Goal: Transaction & Acquisition: Download file/media

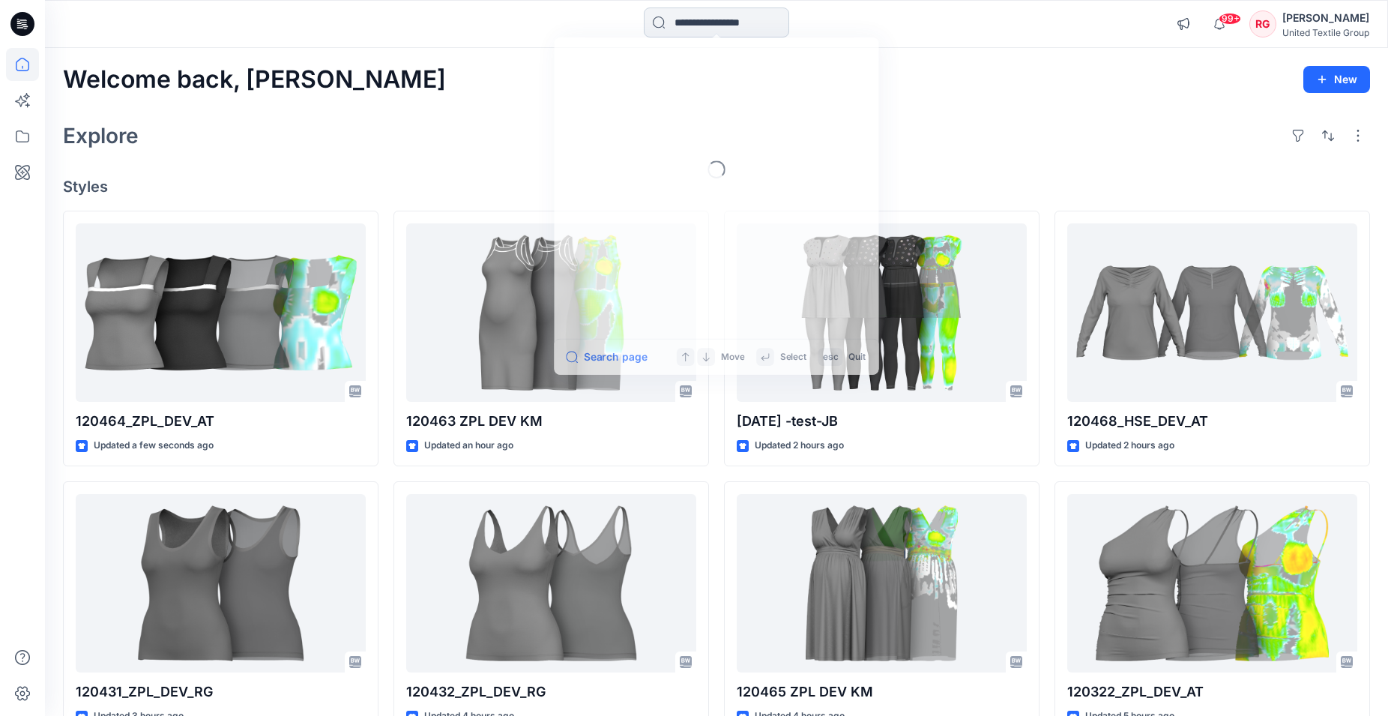
click at [672, 16] on input at bounding box center [716, 22] width 145 height 30
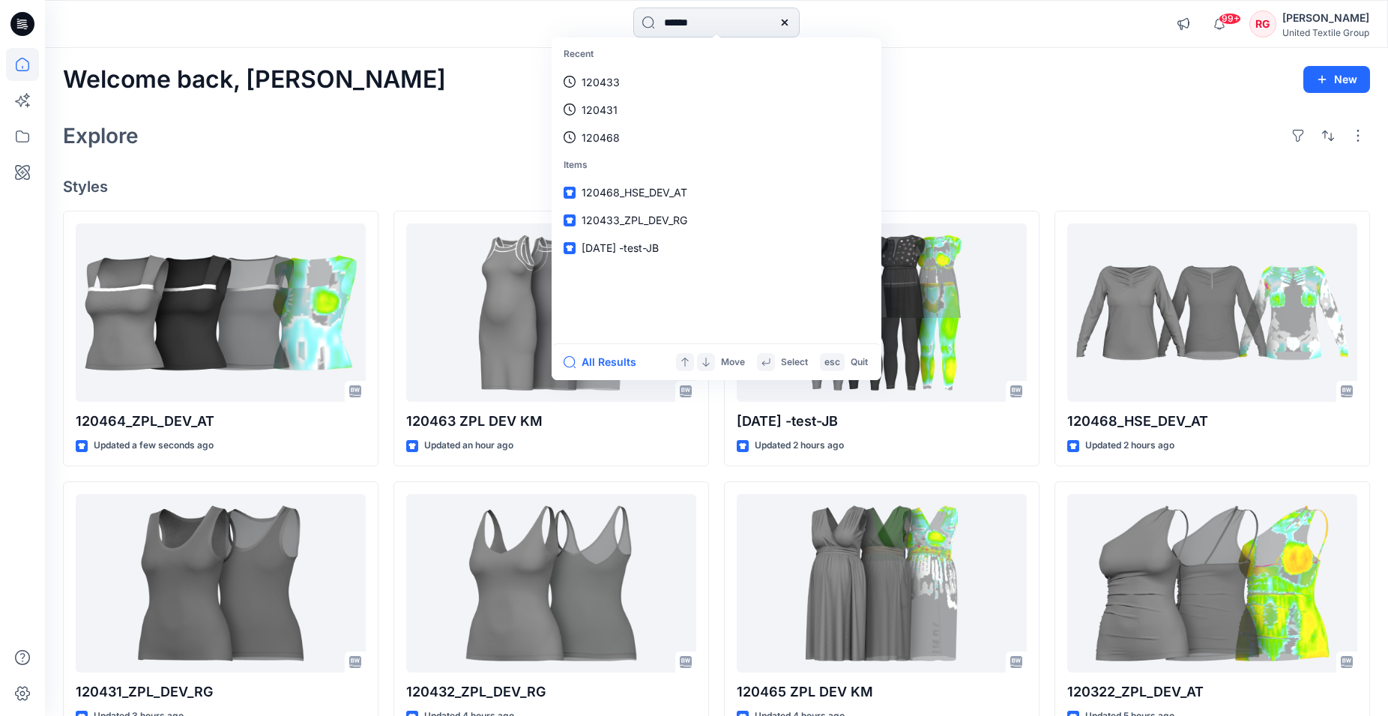
type input "******"
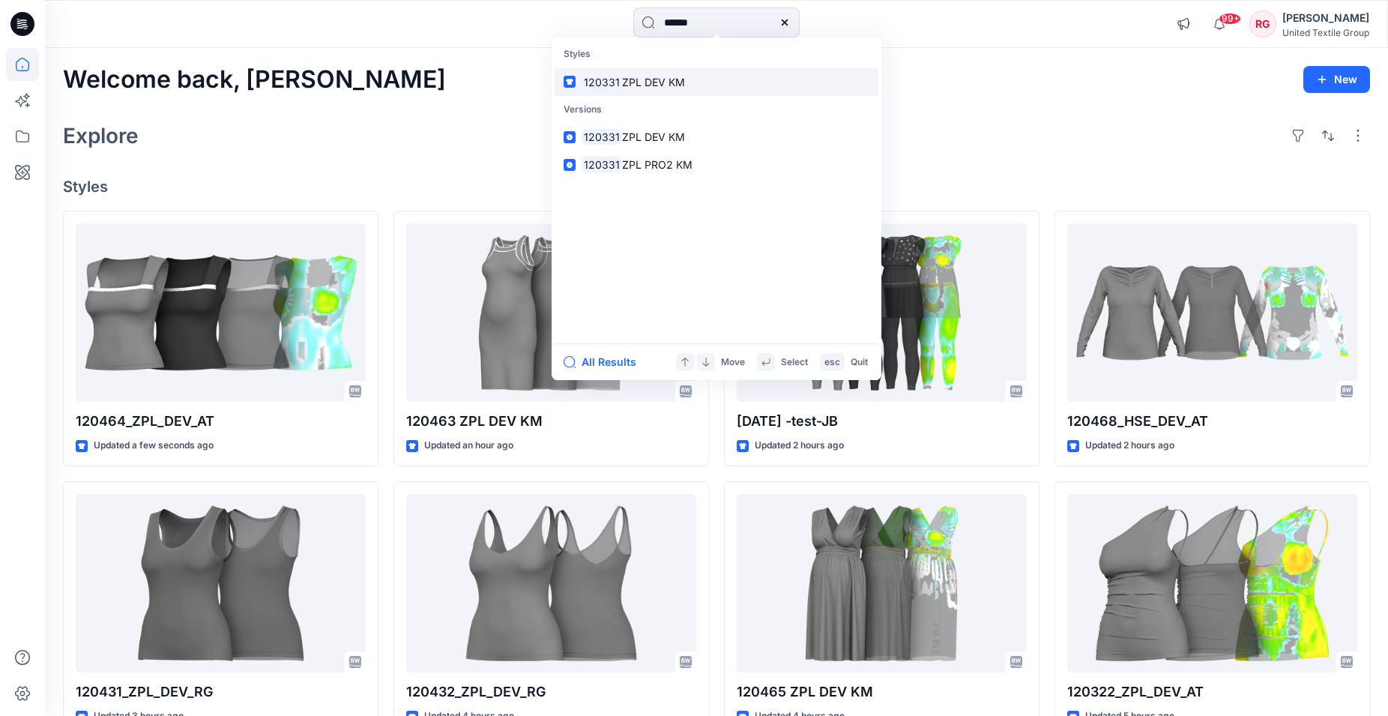
click at [657, 81] on span "ZPL DEV KM" at bounding box center [653, 82] width 63 height 13
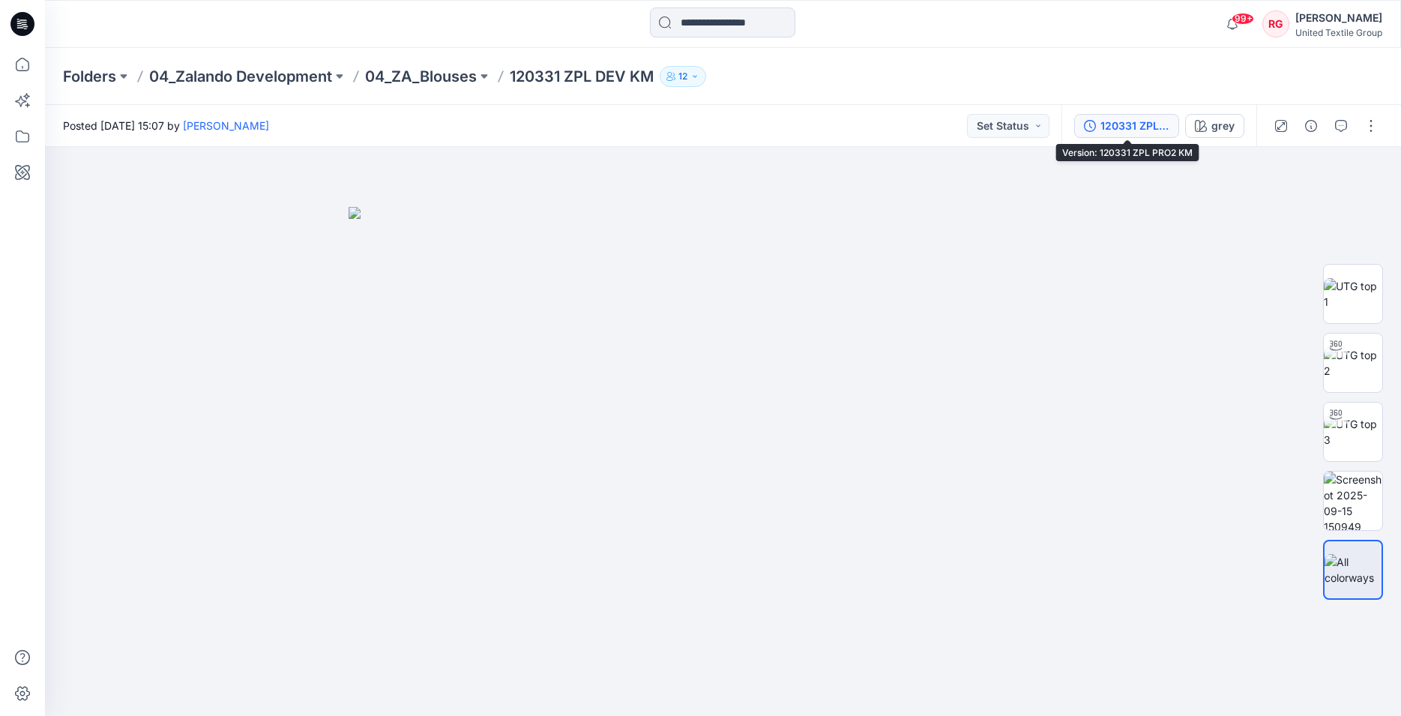
click at [1140, 121] on div "120331 ZPL PRO2 KM" at bounding box center [1134, 126] width 69 height 16
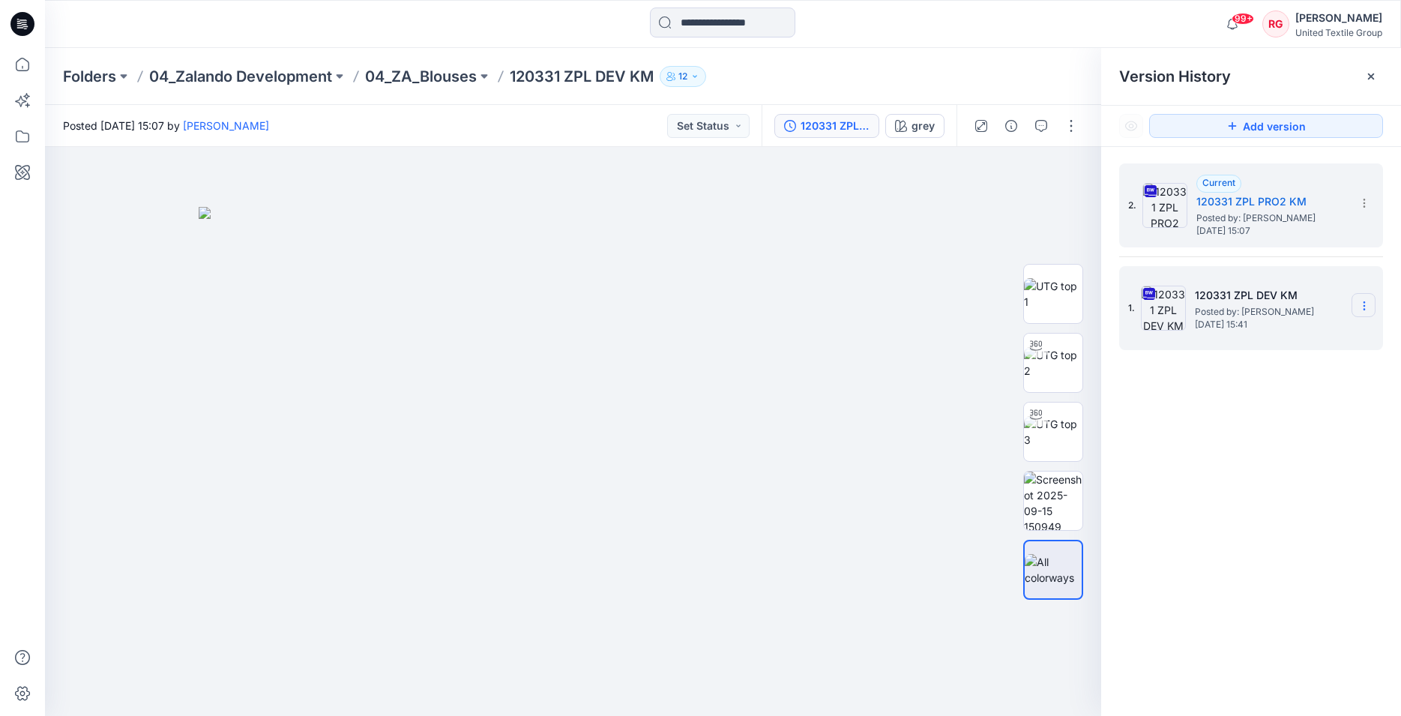
click at [1354, 306] on section at bounding box center [1363, 305] width 24 height 24
click at [1146, 310] on img at bounding box center [1163, 308] width 45 height 45
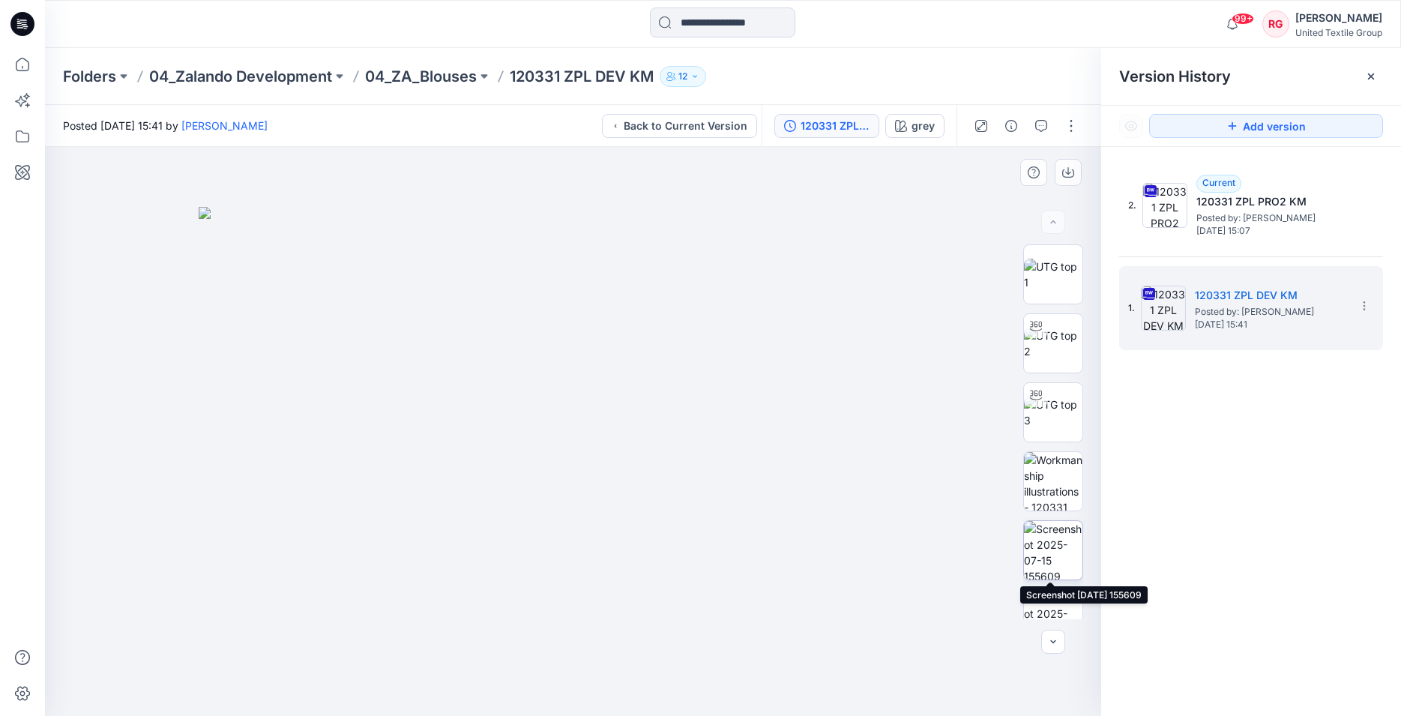
click at [1047, 544] on img at bounding box center [1053, 550] width 58 height 58
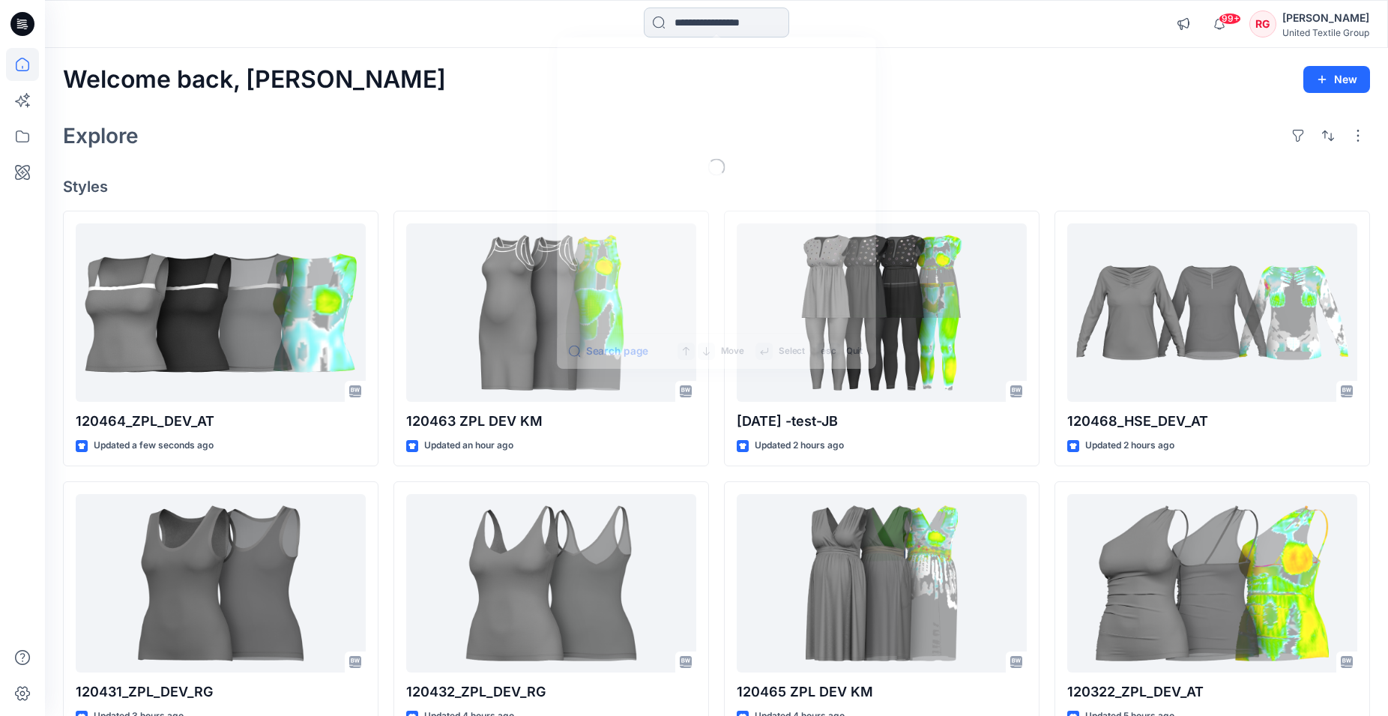
click at [729, 25] on input at bounding box center [716, 22] width 145 height 30
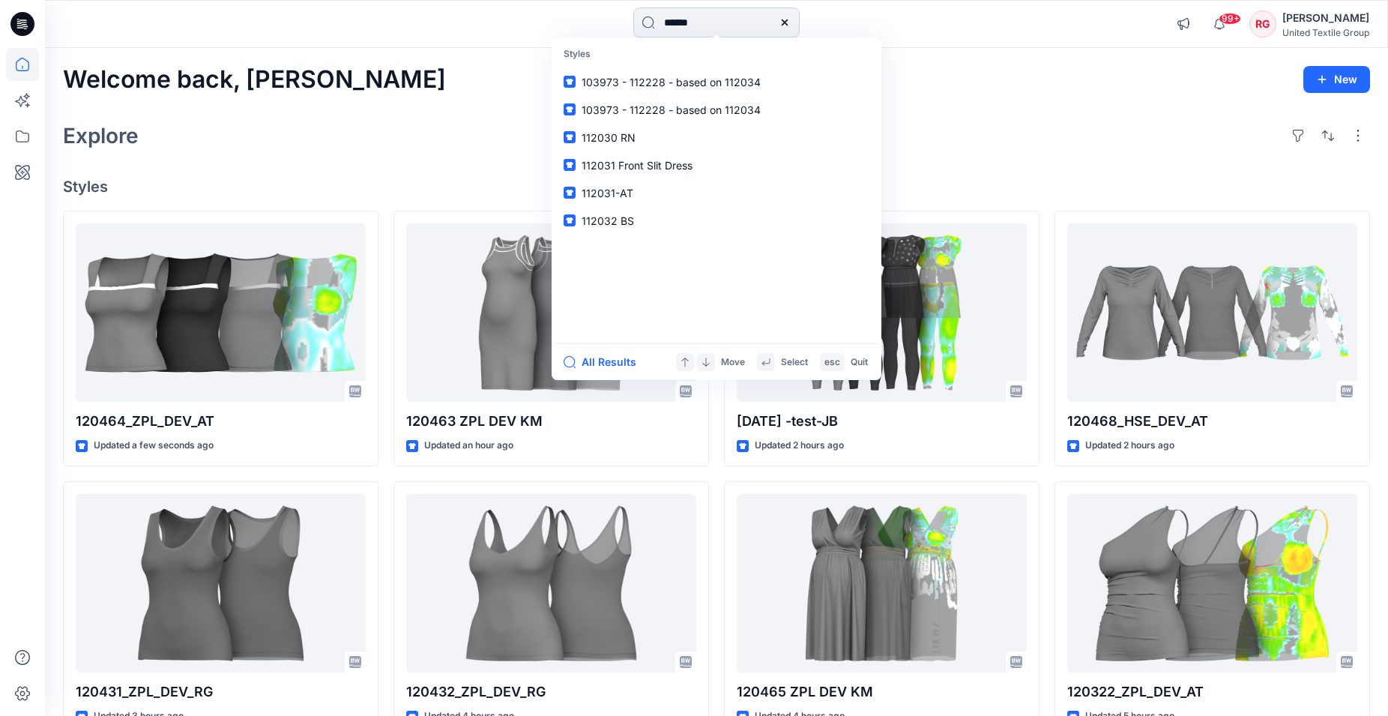
type input "******"
click at [651, 80] on span "ZPL DEV KM" at bounding box center [653, 82] width 63 height 13
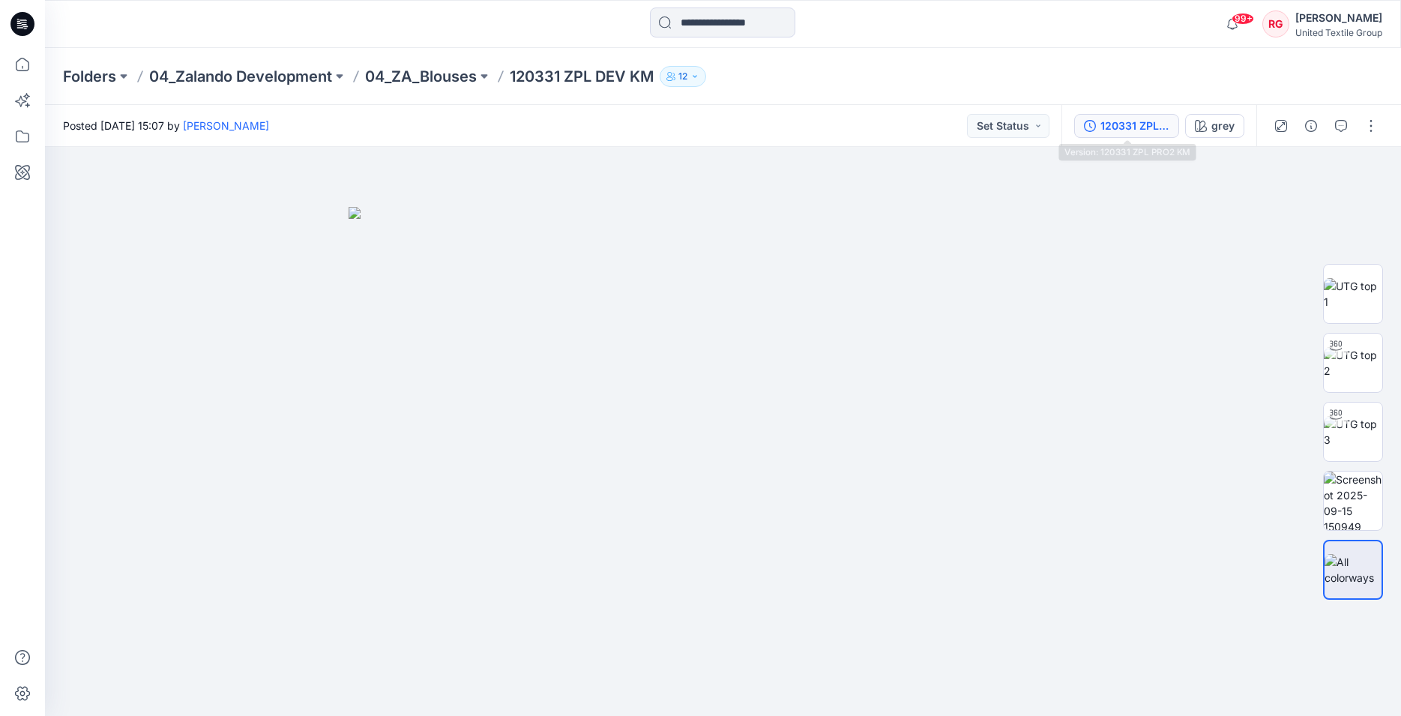
click at [1142, 127] on div "120331 ZPL PRO2 KM" at bounding box center [1134, 126] width 69 height 16
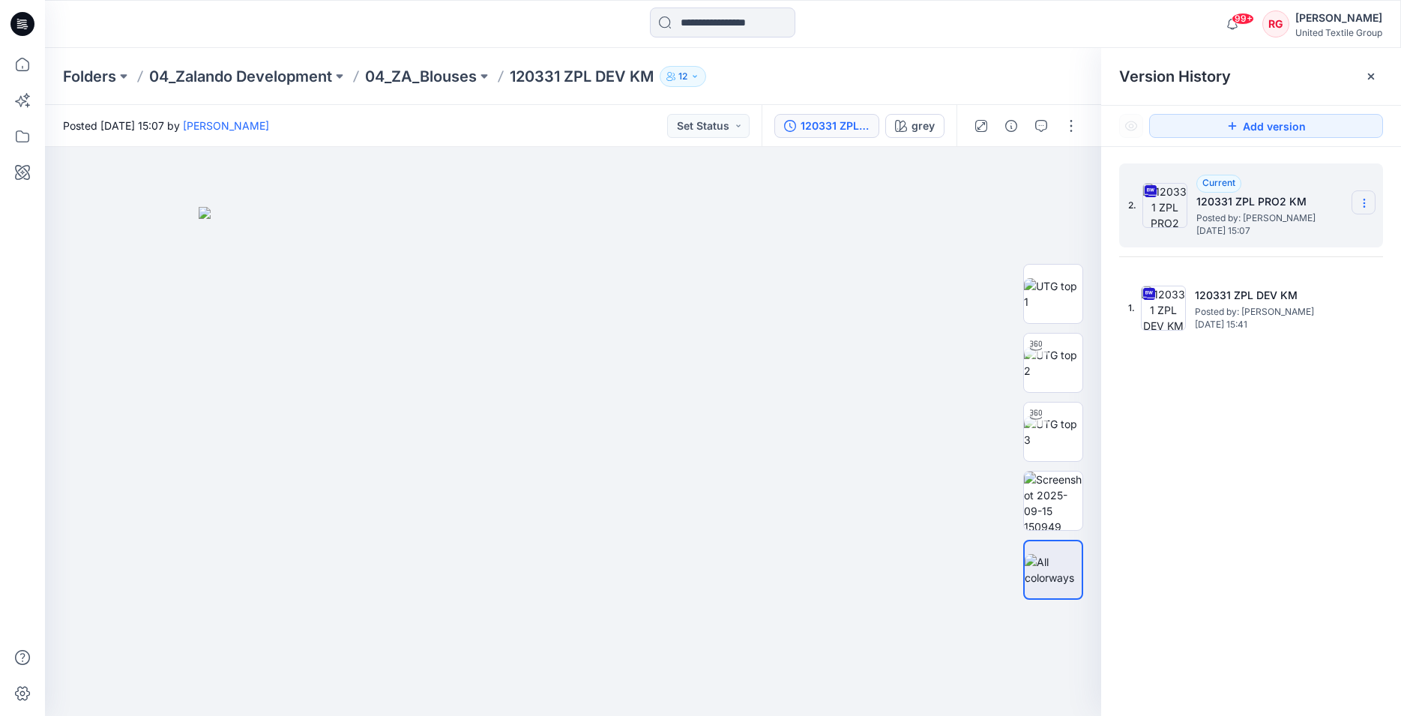
click at [1361, 204] on icon at bounding box center [1364, 203] width 12 height 12
click at [1297, 235] on span "Download Source BW File" at bounding box center [1289, 232] width 126 height 18
